Goal: Information Seeking & Learning: Learn about a topic

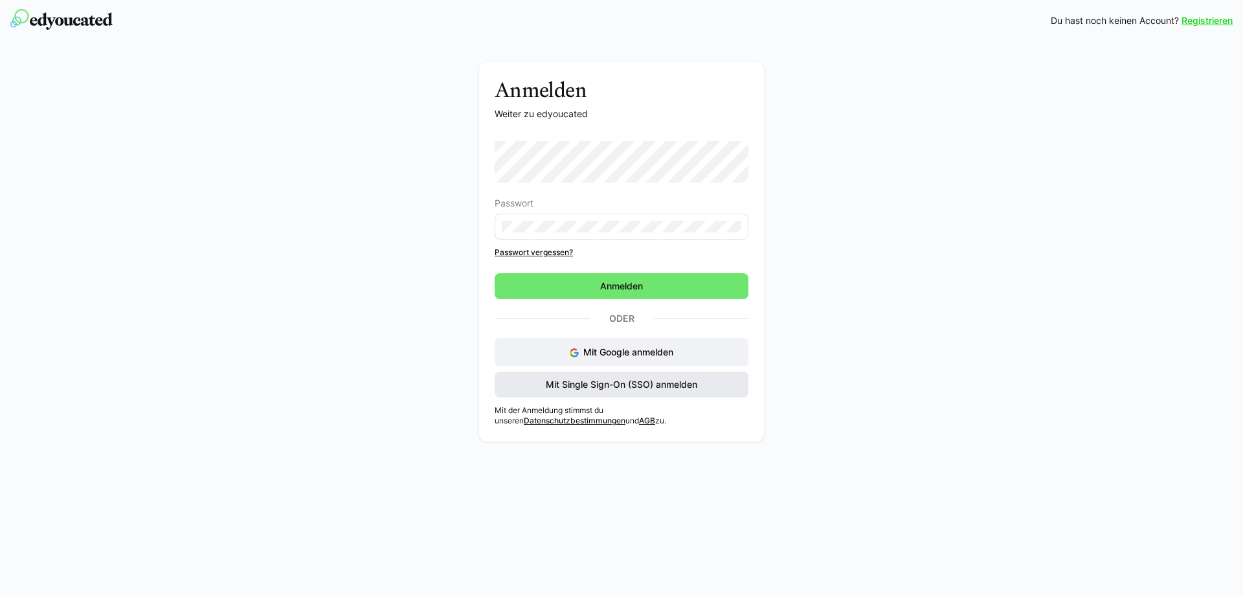
click at [597, 381] on span "Mit Single Sign-On (SSO) anmelden" at bounding box center [621, 384] width 155 height 13
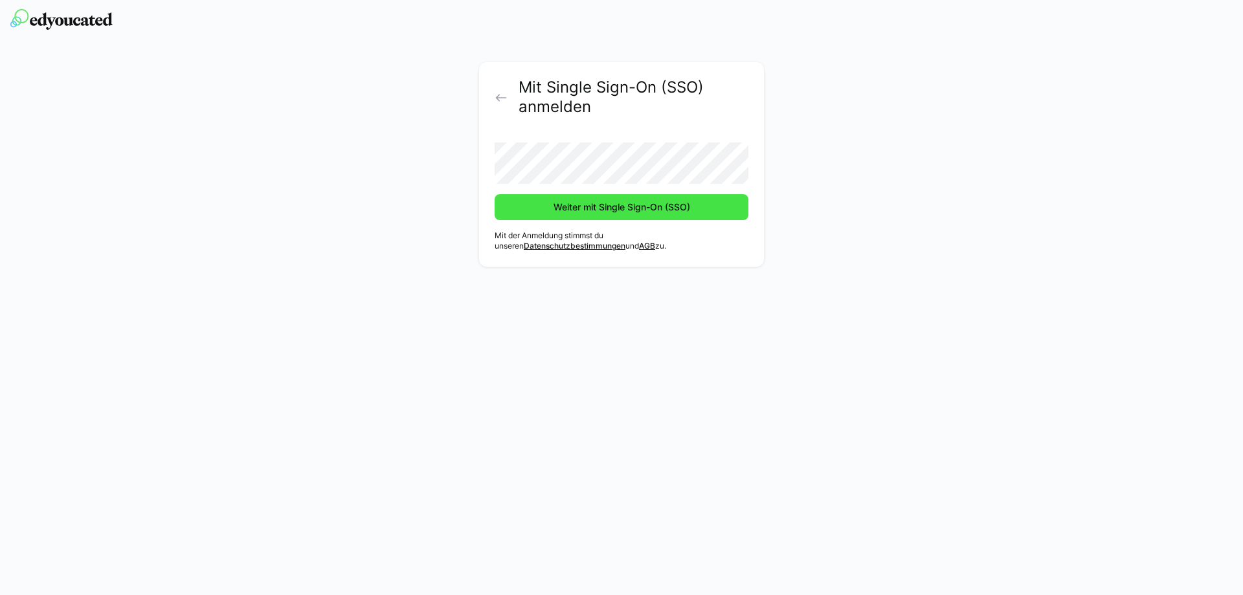
click at [611, 194] on span "Weiter mit Single Sign-On (SSO)" at bounding box center [622, 207] width 254 height 26
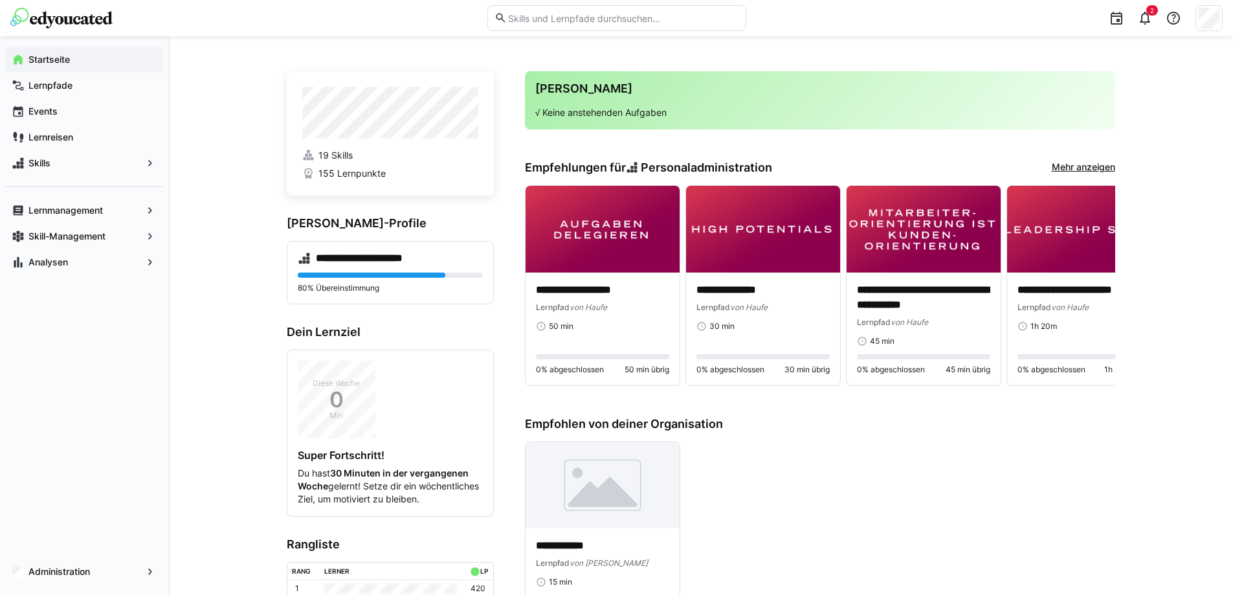
click at [810, 438] on div "**********" at bounding box center [820, 522] width 590 height 210
click at [632, 14] on input "text" at bounding box center [623, 18] width 232 height 12
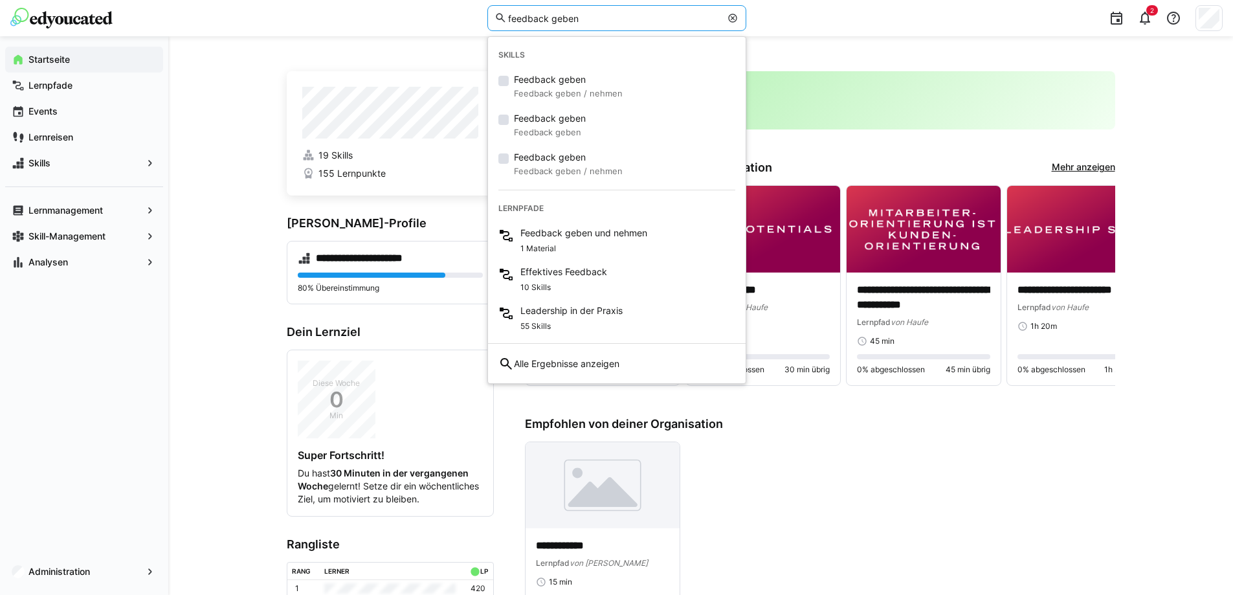
type input "feedback geben"
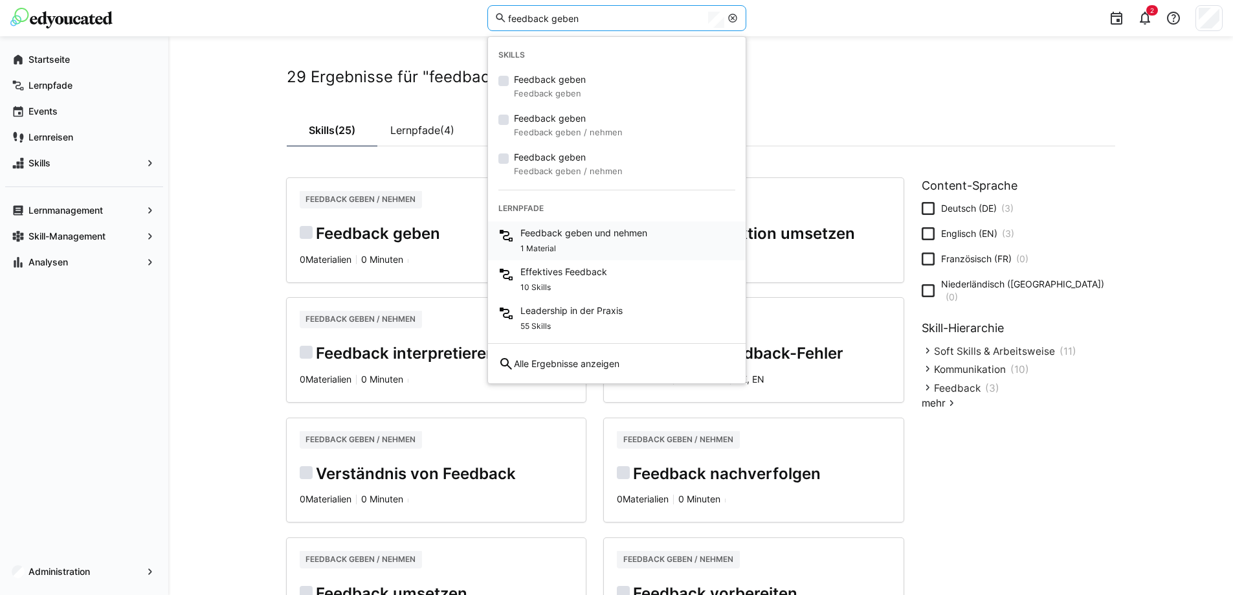
click at [599, 242] on div "1 Material" at bounding box center [583, 247] width 127 height 16
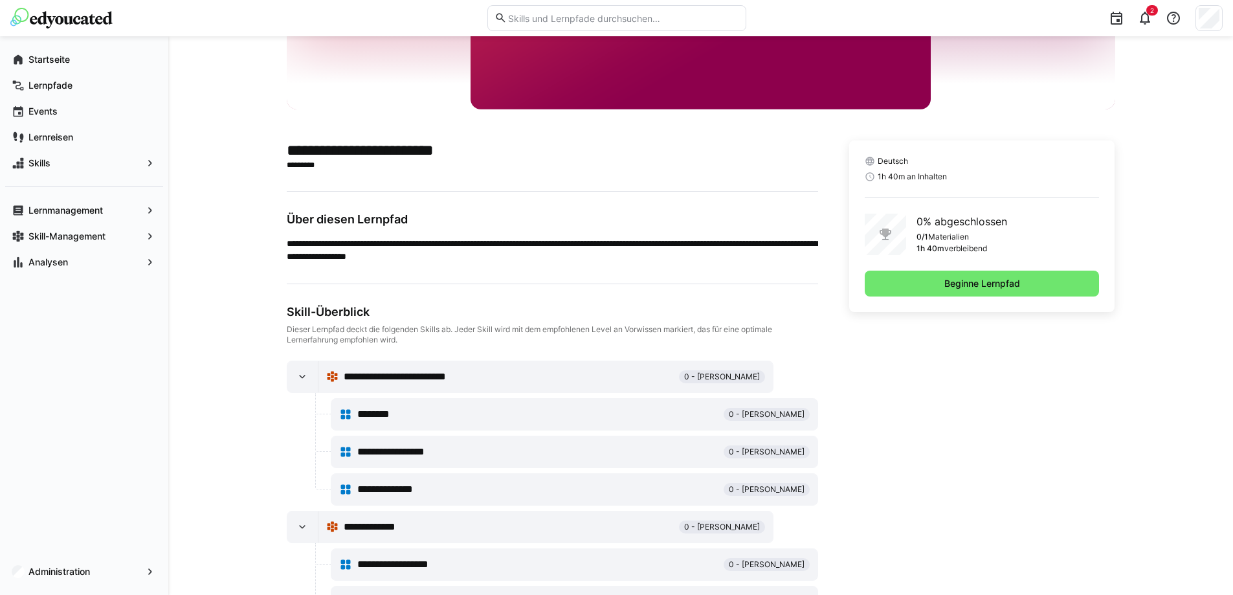
scroll to position [87, 0]
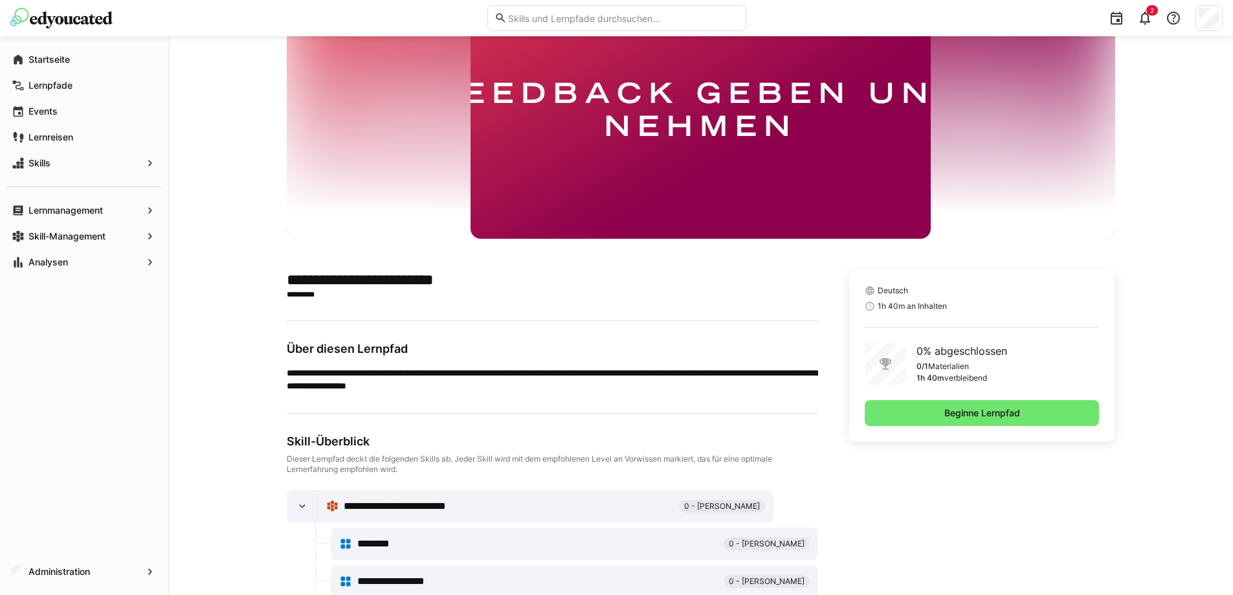
click at [983, 406] on span "Beginne Lernpfad" at bounding box center [982, 413] width 235 height 26
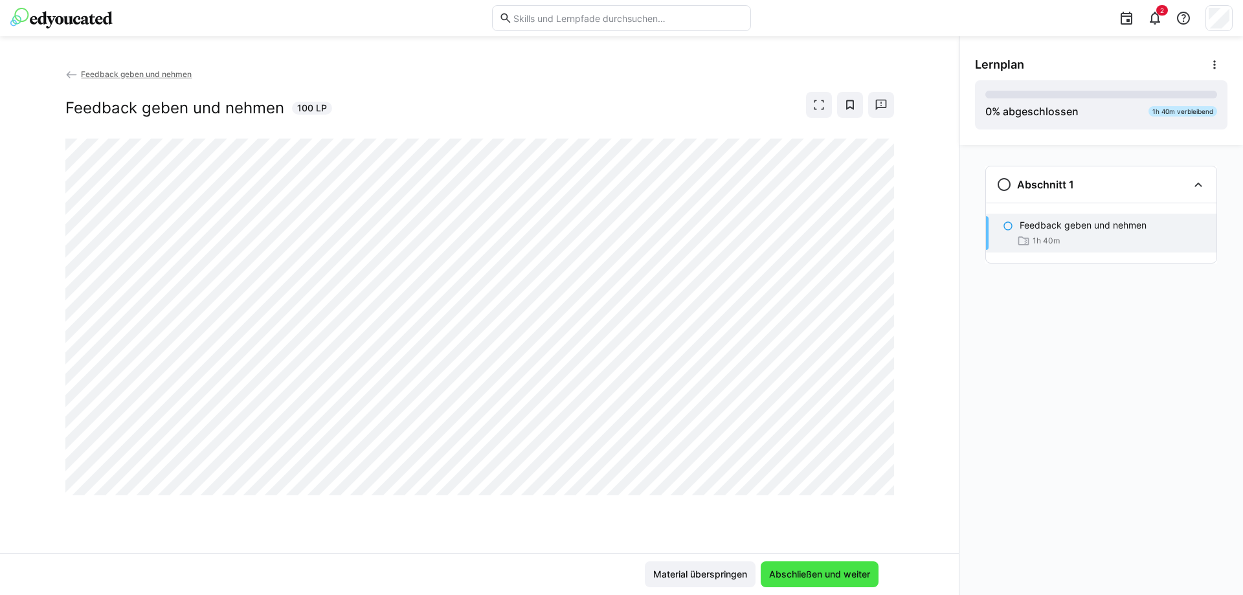
click at [784, 566] on span "Abschließen und weiter" at bounding box center [820, 574] width 118 height 26
click at [83, 15] on img at bounding box center [61, 18] width 102 height 21
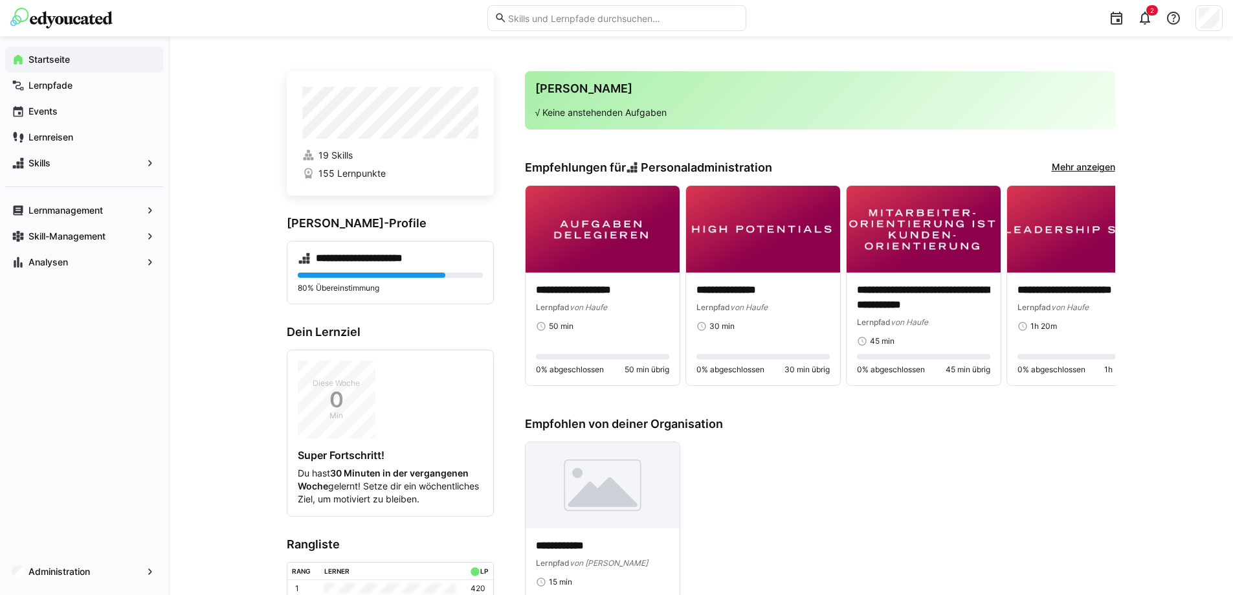
click at [242, 155] on div "**********" at bounding box center [700, 483] width 1065 height 895
click at [585, 27] on eds-input at bounding box center [616, 18] width 259 height 26
click at [595, 16] on input "text" at bounding box center [623, 18] width 232 height 12
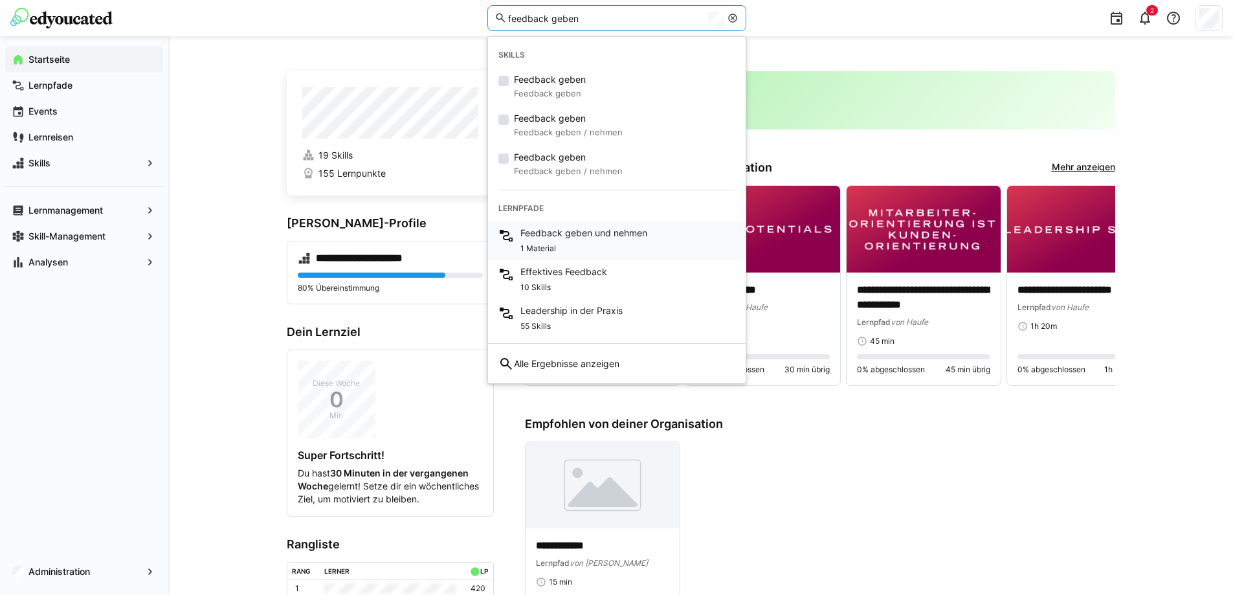
type input "feedback geben"
click at [571, 244] on div "1 Material" at bounding box center [583, 247] width 127 height 16
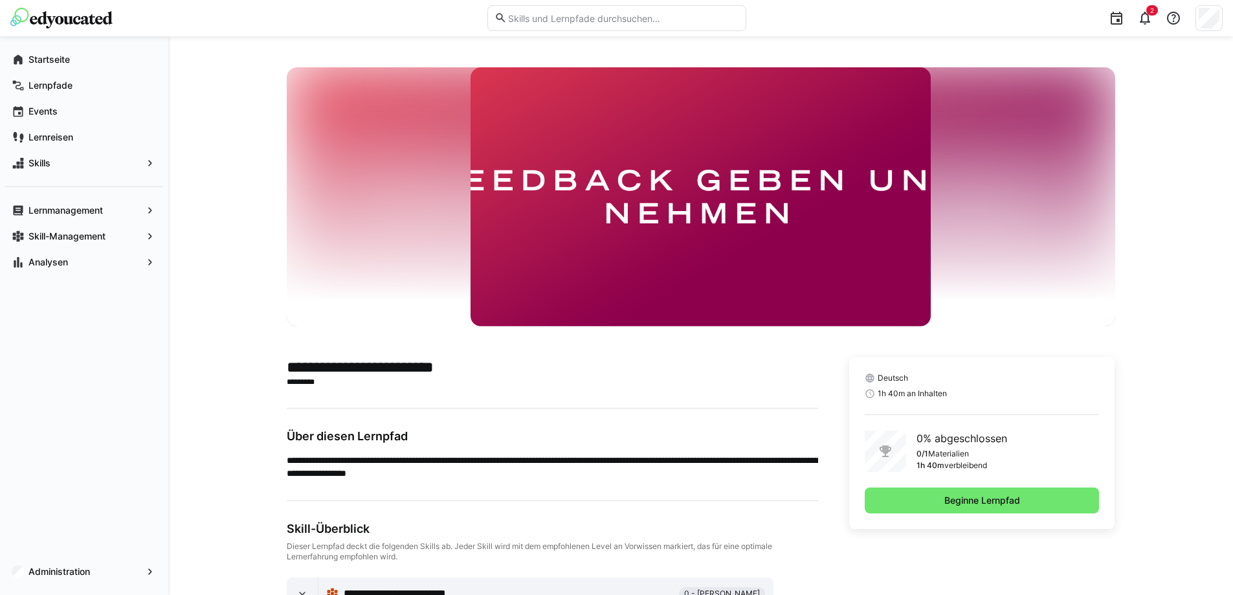
scroll to position [65, 0]
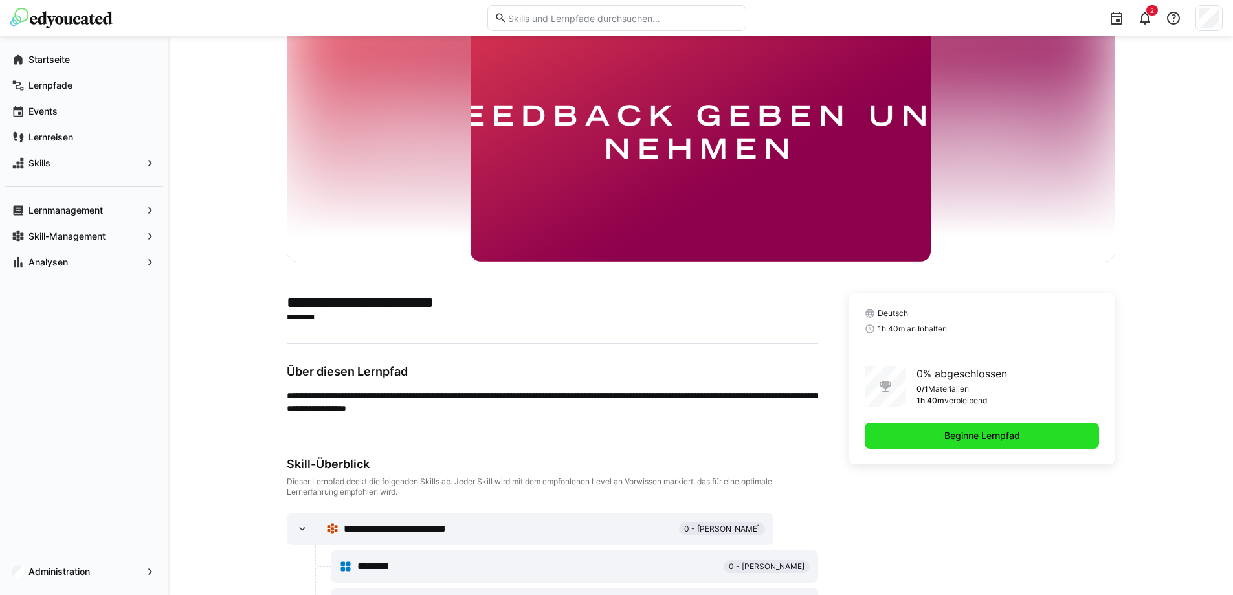
click at [977, 423] on span "Beginne Lernpfad" at bounding box center [982, 436] width 235 height 26
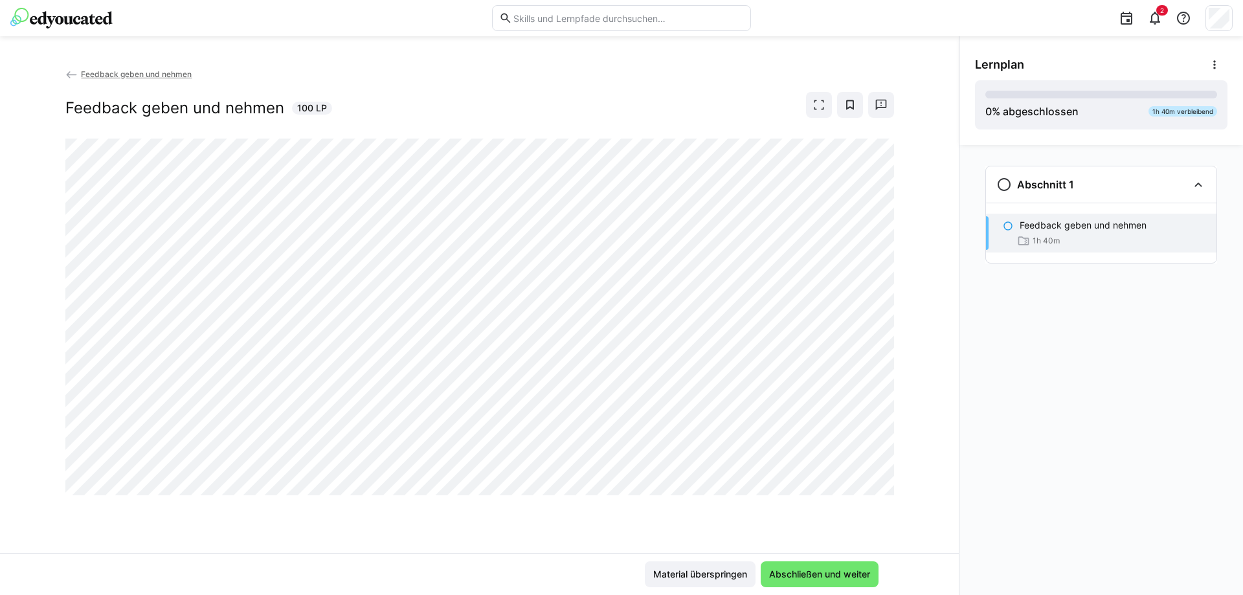
click at [659, 123] on div "Feedback geben und nehmen Feedback geben und nehmen 100 LP" at bounding box center [479, 102] width 828 height 71
click at [803, 573] on span "Abschließen und weiter" at bounding box center [819, 574] width 105 height 13
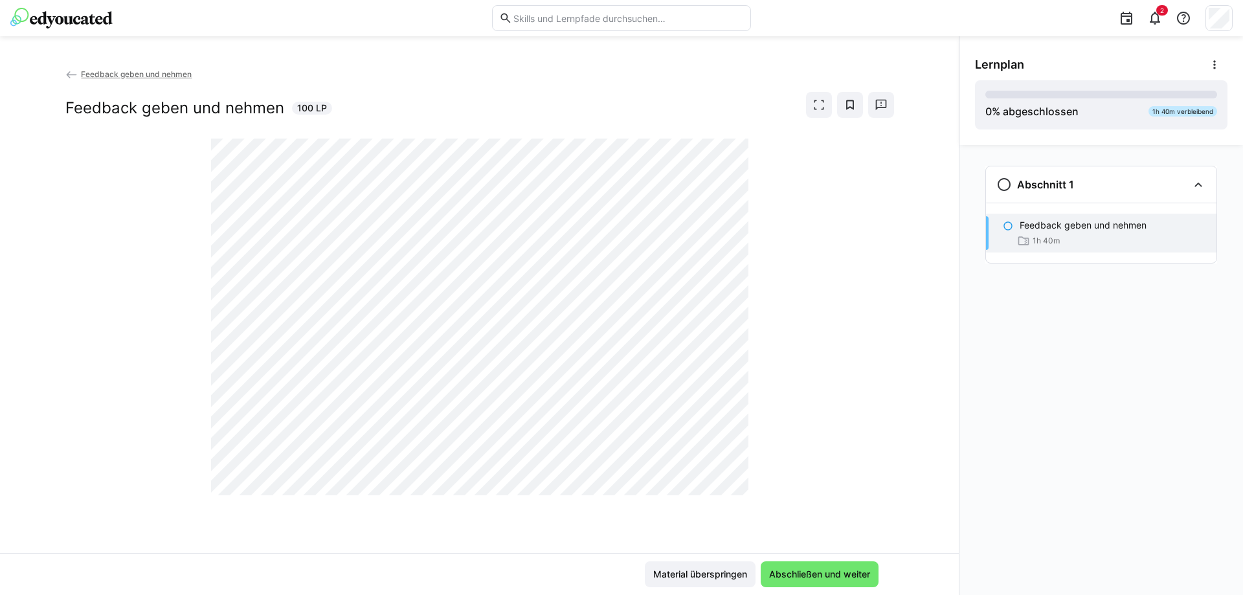
click at [1229, 49] on div "Lernplan 0 % abgeschlossen 1h 40m verbleibend" at bounding box center [1101, 90] width 284 height 109
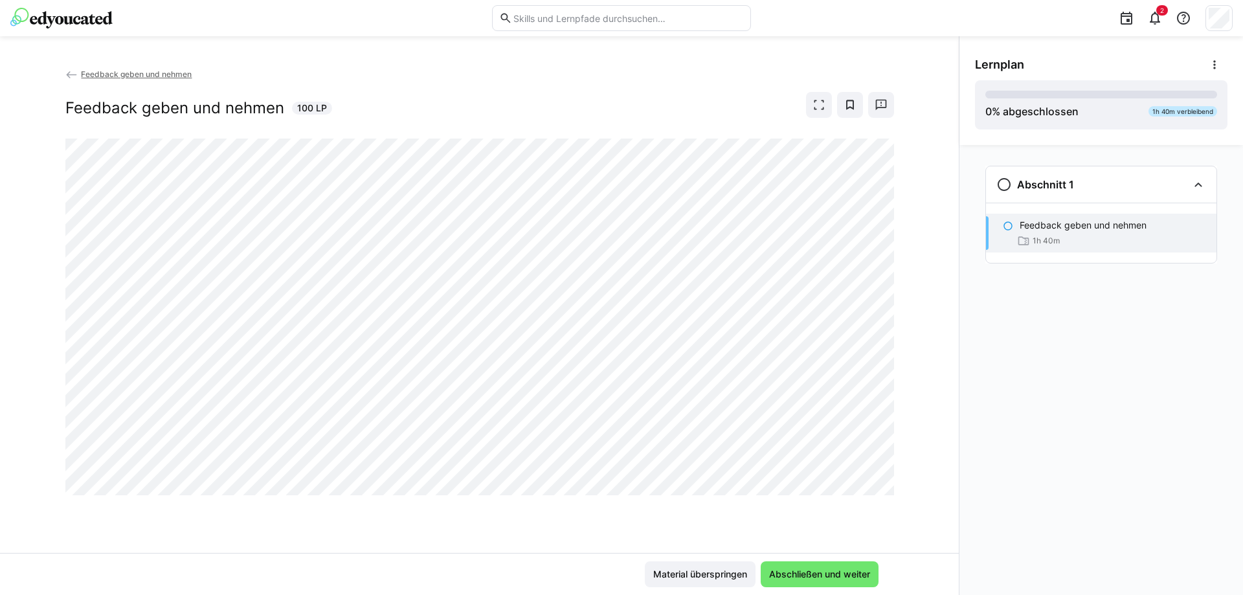
click at [89, 74] on span "Feedback geben und nehmen" at bounding box center [136, 74] width 111 height 10
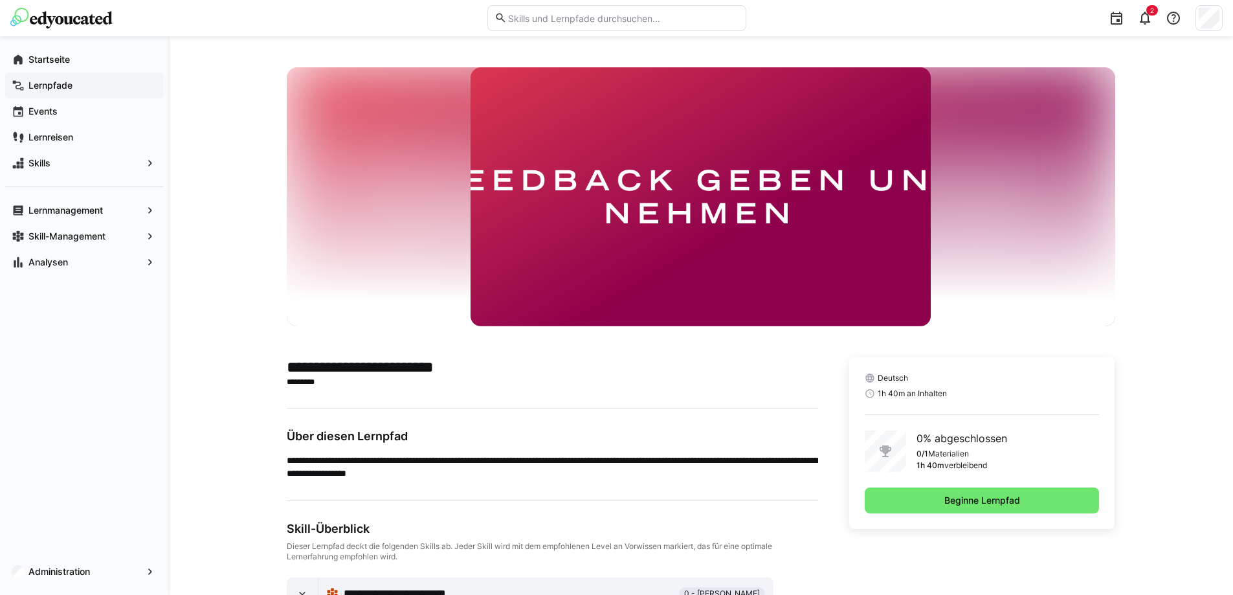
click at [0, 0] on app-navigation-label "Lernpfade" at bounding box center [0, 0] width 0 height 0
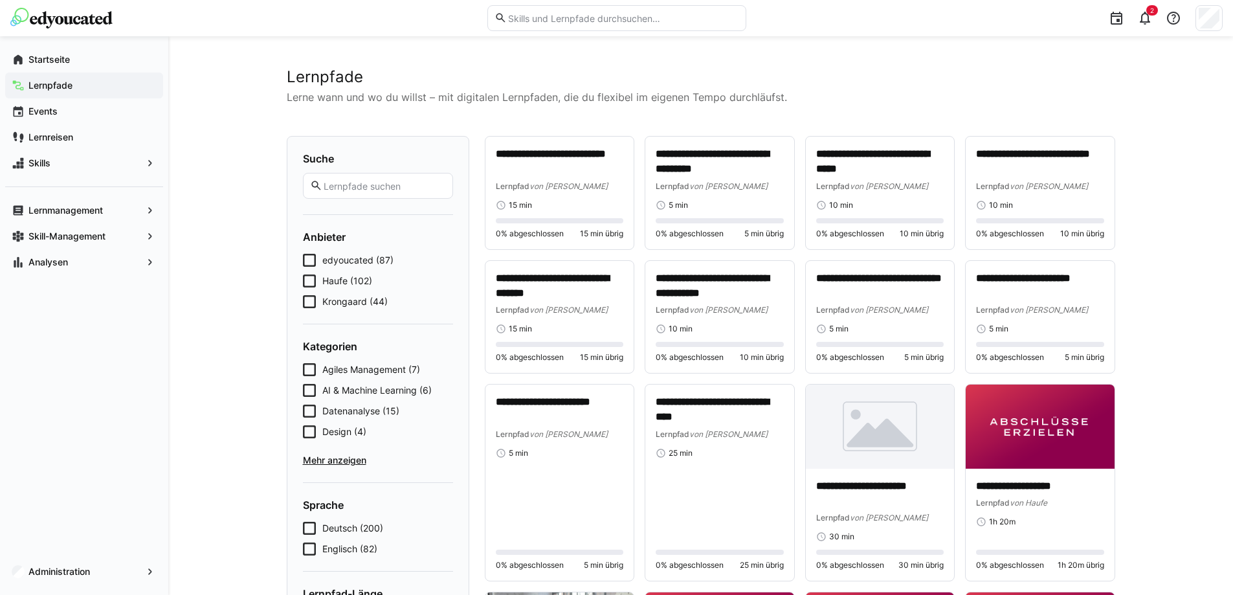
click at [309, 283] on icon at bounding box center [309, 280] width 13 height 13
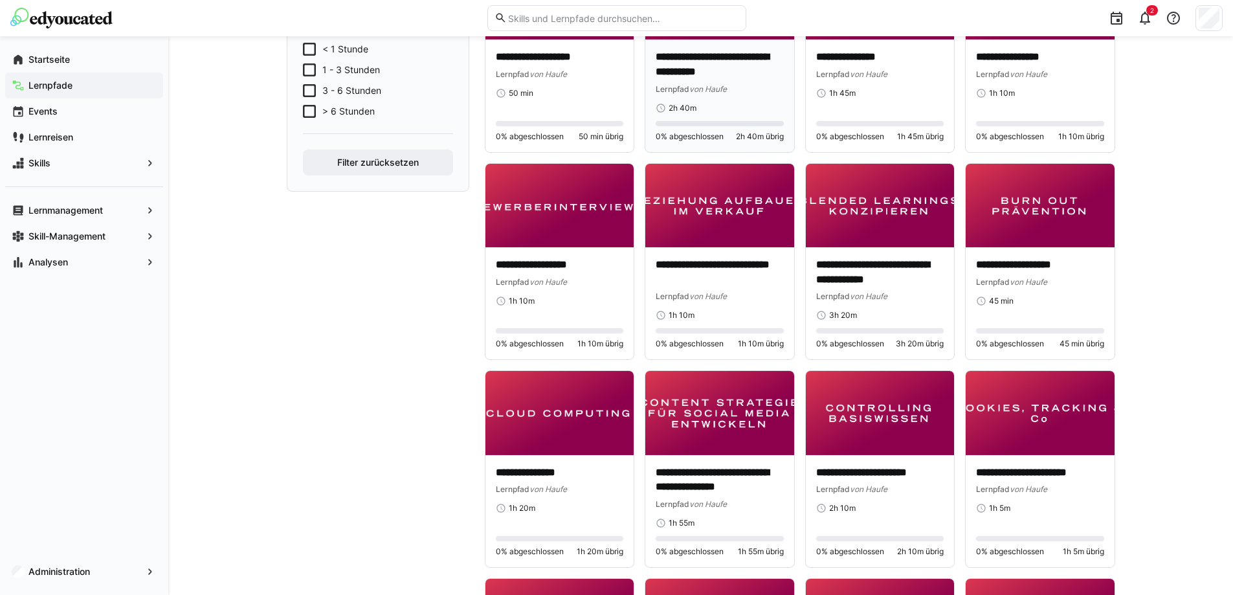
scroll to position [259, 0]
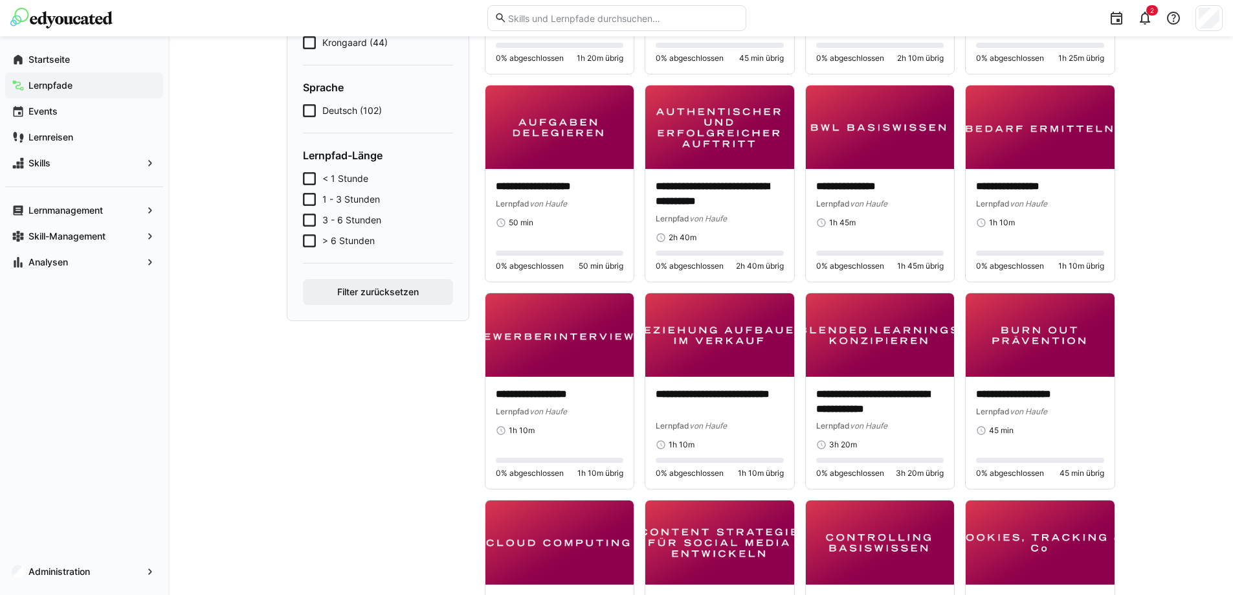
click at [307, 179] on icon at bounding box center [309, 178] width 13 height 13
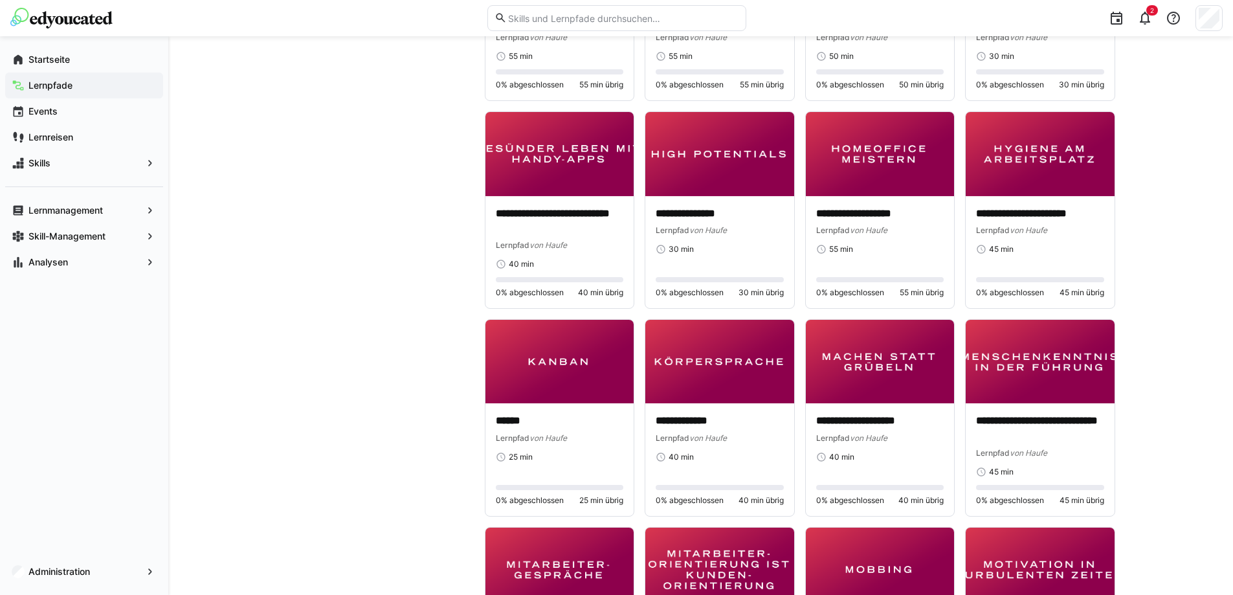
scroll to position [712, 0]
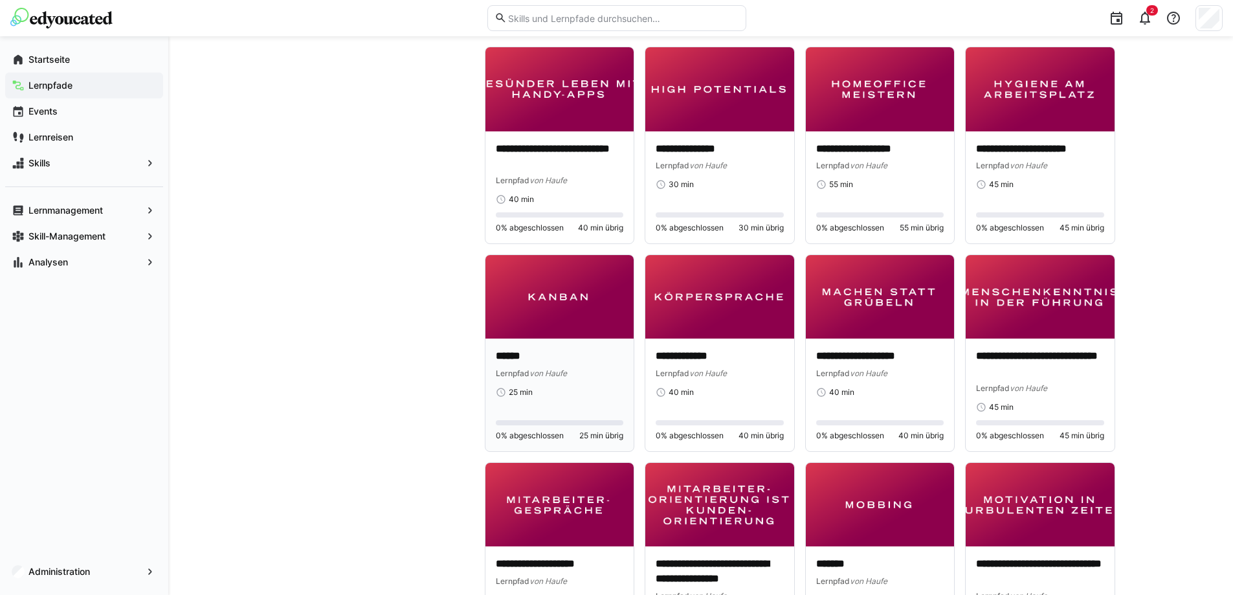
drag, startPoint x: 581, startPoint y: 357, endPoint x: 584, endPoint y: 367, distance: 10.2
click at [581, 357] on p "******" at bounding box center [560, 356] width 128 height 15
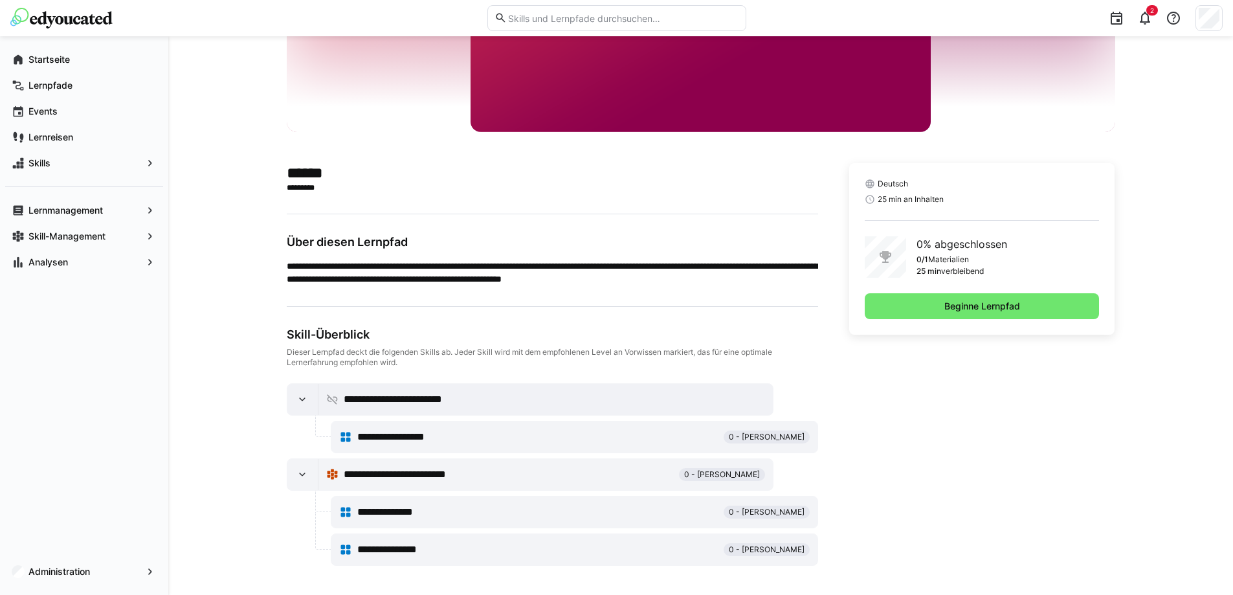
scroll to position [196, 0]
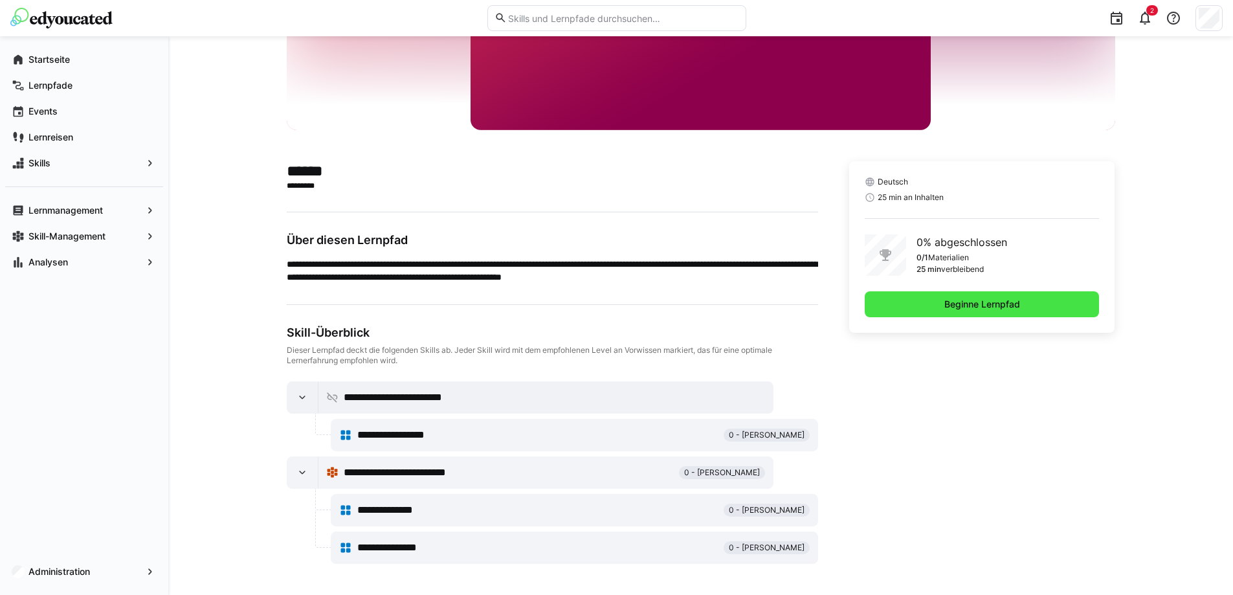
click at [955, 311] on span "Beginne Lernpfad" at bounding box center [982, 304] width 235 height 26
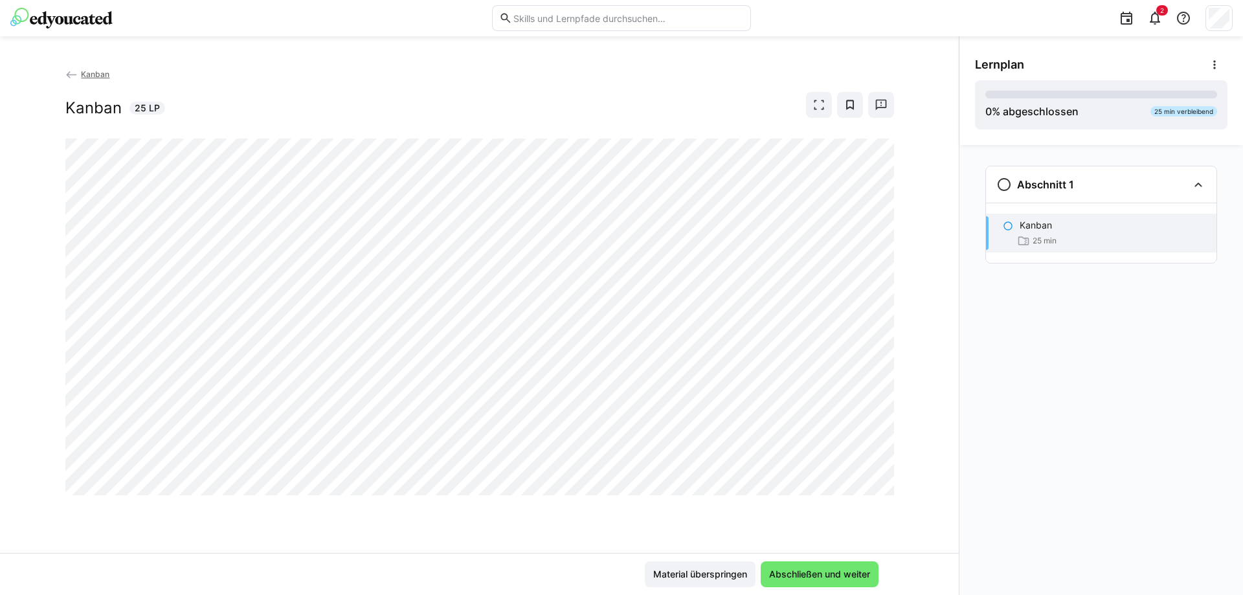
click at [70, 72] on eds-icon at bounding box center [71, 75] width 13 height 13
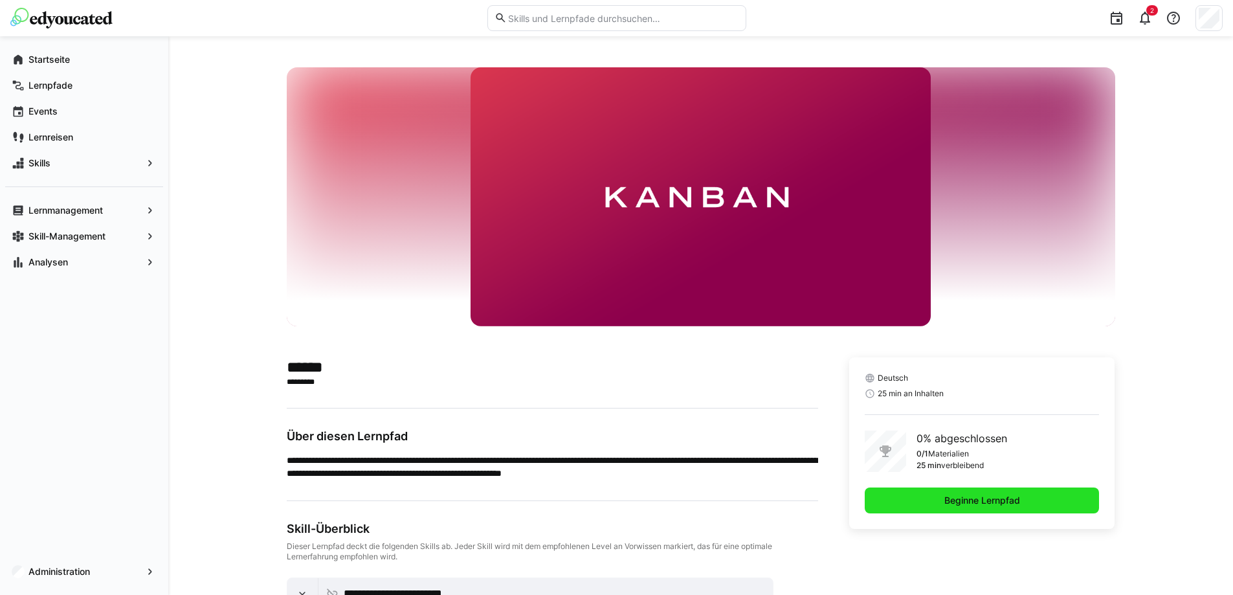
click at [979, 508] on span "Beginne Lernpfad" at bounding box center [982, 500] width 235 height 26
